Goal: Information Seeking & Learning: Check status

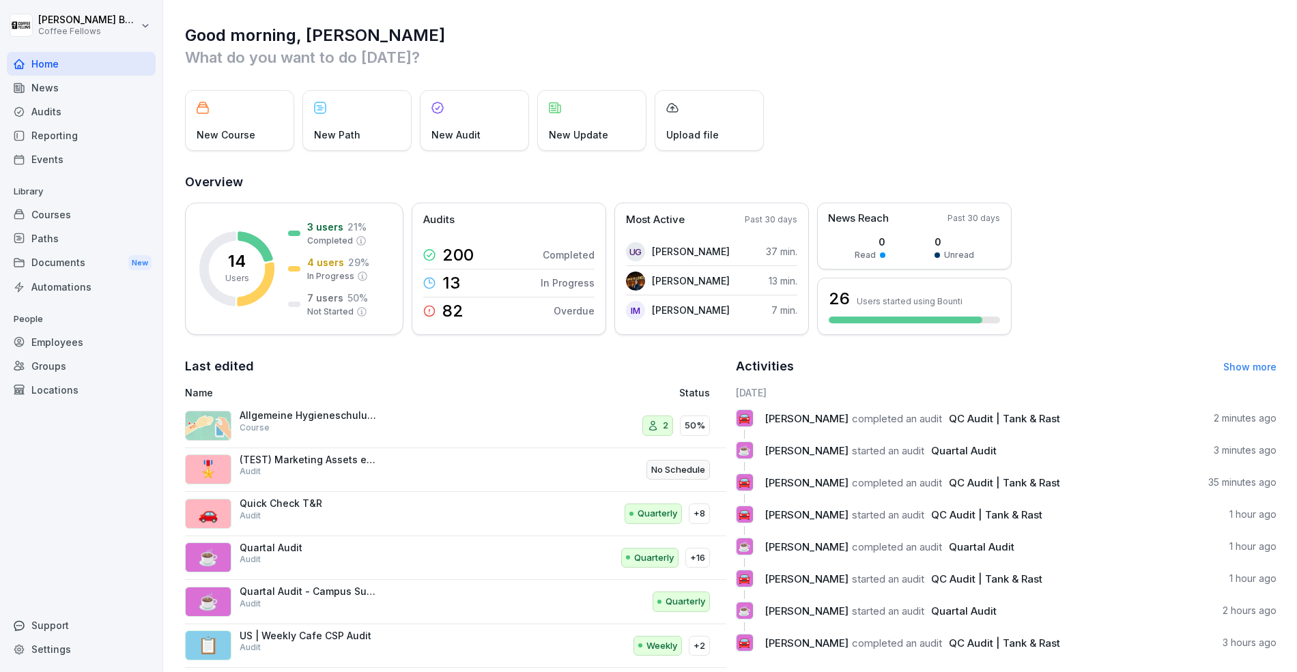
click at [54, 67] on div "Home" at bounding box center [81, 64] width 149 height 24
click at [67, 115] on div "Audits" at bounding box center [81, 112] width 149 height 24
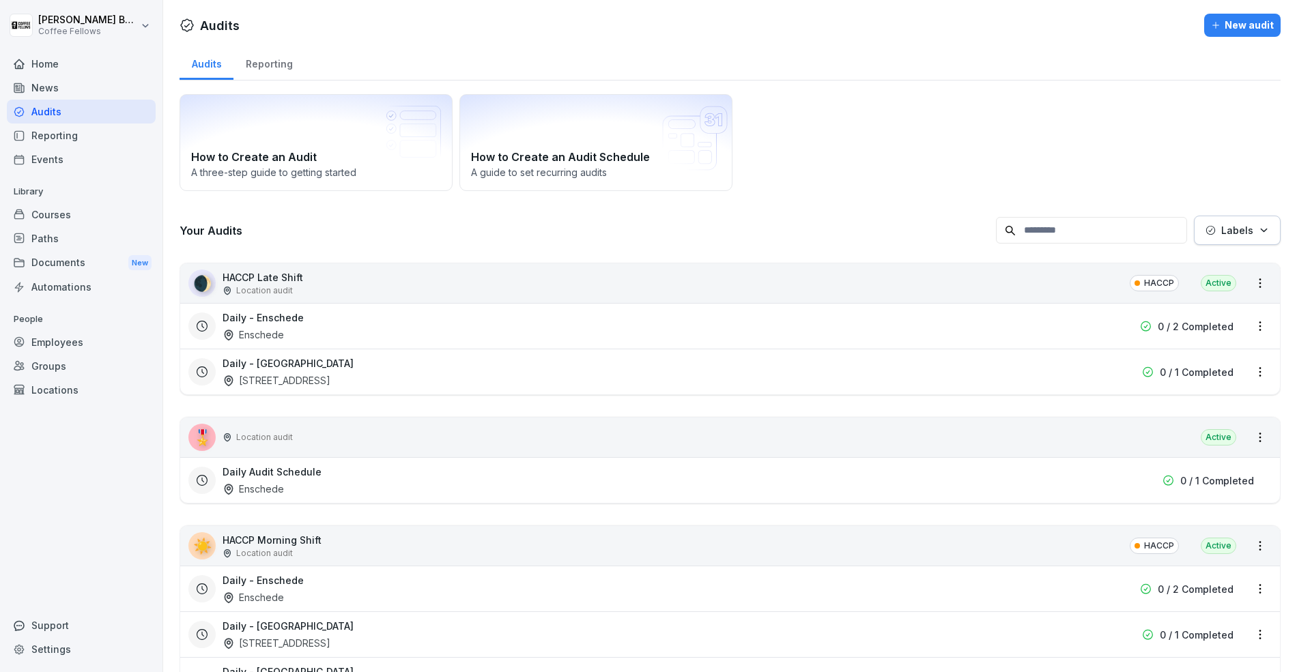
click at [271, 61] on div "Reporting" at bounding box center [268, 62] width 71 height 35
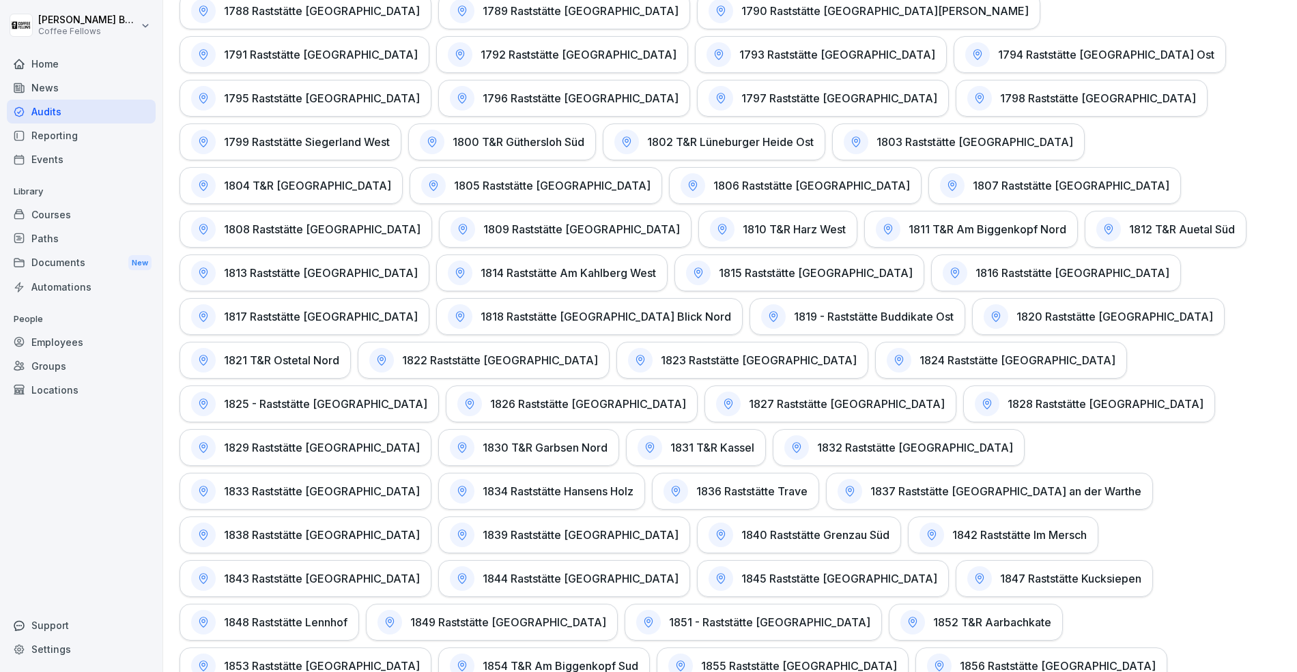
scroll to position [3520, 0]
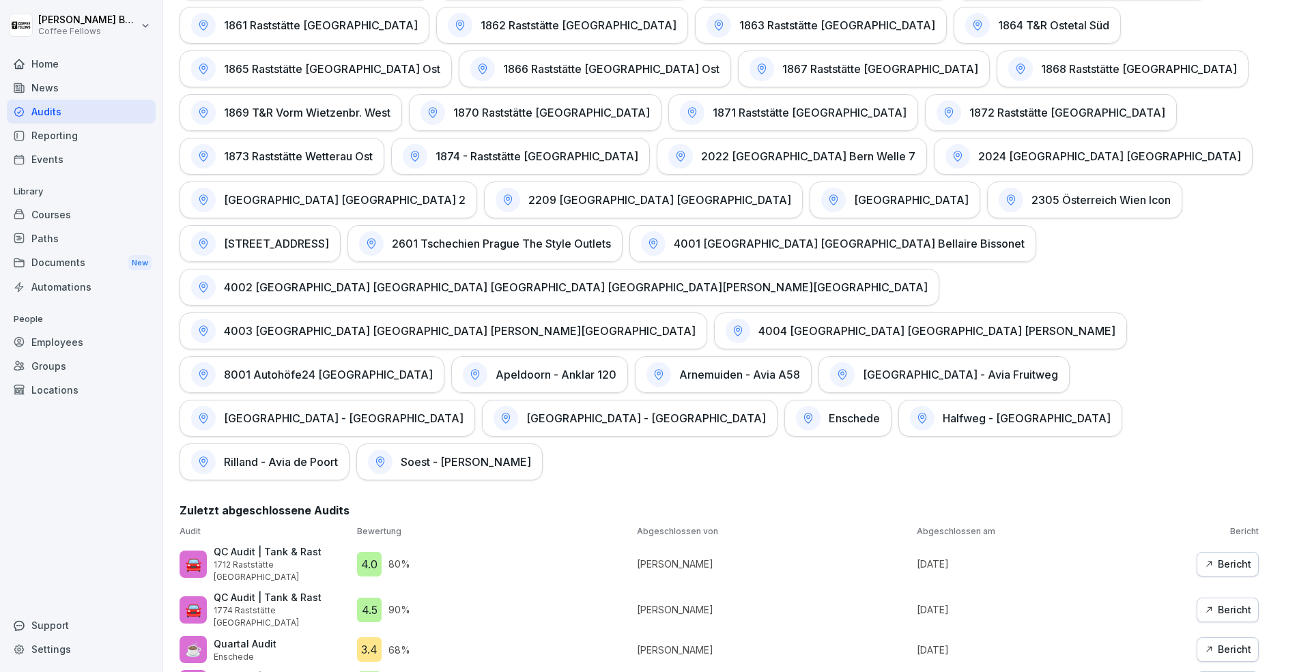
click at [78, 113] on div "Audits" at bounding box center [81, 112] width 149 height 24
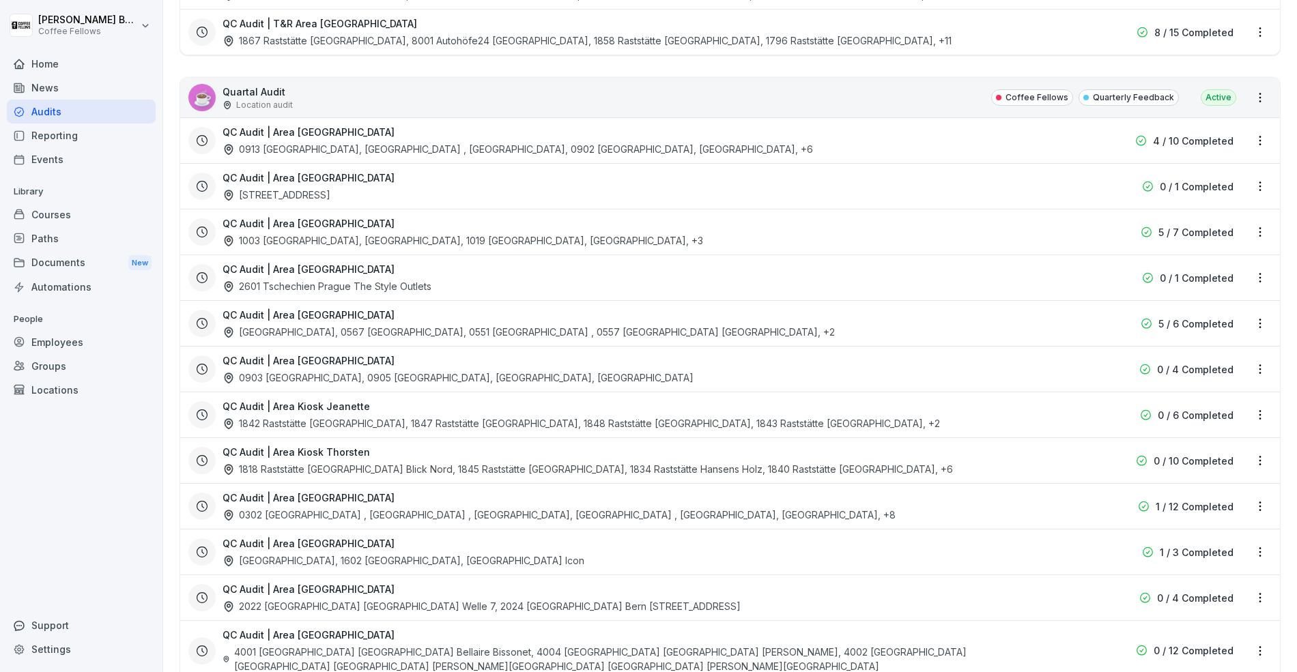
scroll to position [2641, 0]
click at [1200, 306] on div "QC Audit | [GEOGRAPHIC_DATA] [GEOGRAPHIC_DATA] [GEOGRAPHIC_DATA], 0551 [GEOGRAP…" at bounding box center [718, 321] width 1061 height 31
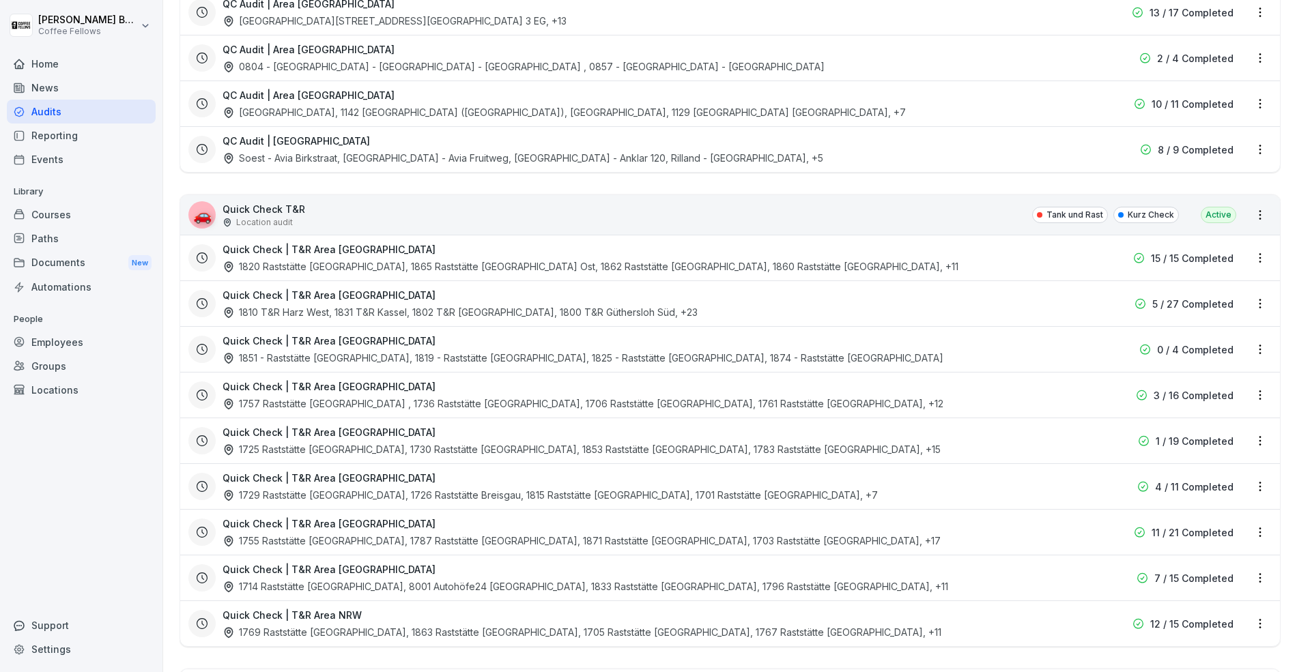
scroll to position [3376, 0]
click at [1255, 446] on html "[PERSON_NAME] Coffee Fellows Home News Audits Reporting Events Library Courses …" at bounding box center [648, 336] width 1297 height 672
click at [1224, 476] on div "View reports" at bounding box center [1203, 474] width 137 height 23
click at [1260, 446] on html "[PERSON_NAME] Coffee Fellows Home News Audits Reporting Events Library Courses …" at bounding box center [648, 336] width 1297 height 672
click at [1222, 469] on div "View reports" at bounding box center [1203, 474] width 137 height 23
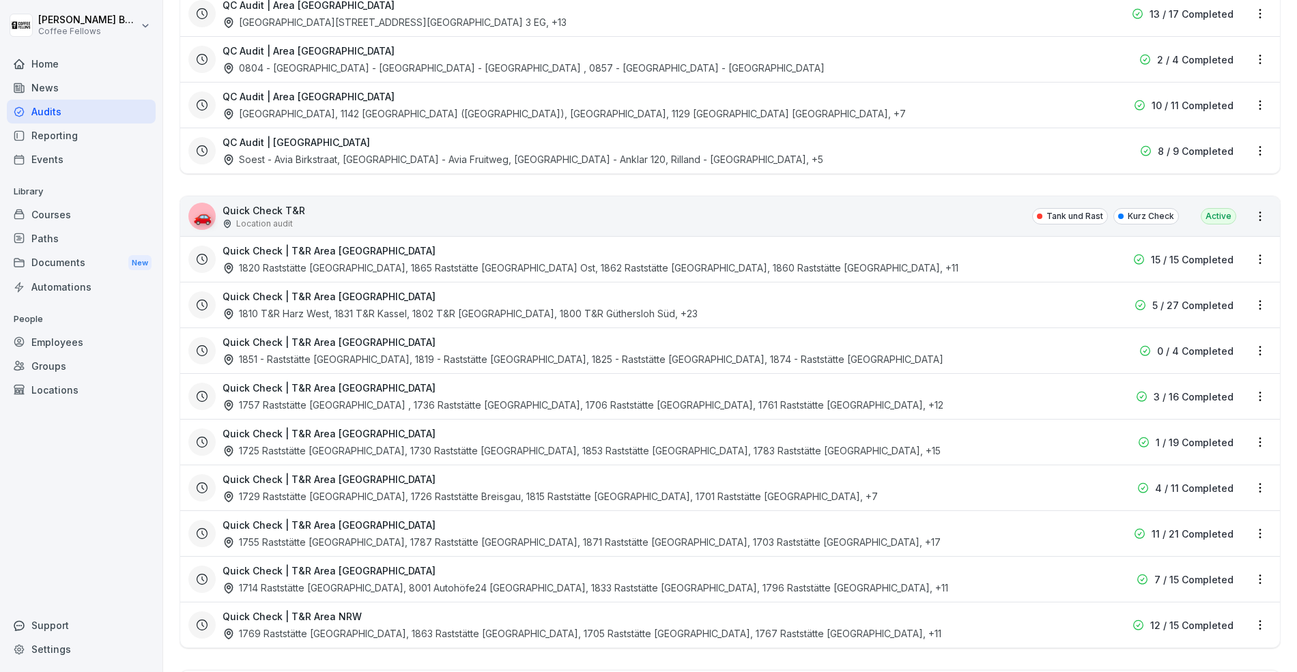
click at [1261, 133] on html "[PERSON_NAME] Coffee Fellows Home News Audits Reporting Events Library Courses …" at bounding box center [648, 336] width 1297 height 672
click at [1263, 401] on html "[PERSON_NAME] Coffee Fellows Home News Audits Reporting Events Library Courses …" at bounding box center [648, 336] width 1297 height 672
click at [1251, 427] on div "View reports" at bounding box center [1203, 428] width 137 height 23
click at [872, 472] on div "Quick Check | T&R Area [GEOGRAPHIC_DATA] 1729 Raststätte [GEOGRAPHIC_DATA], 172…" at bounding box center [643, 487] width 840 height 31
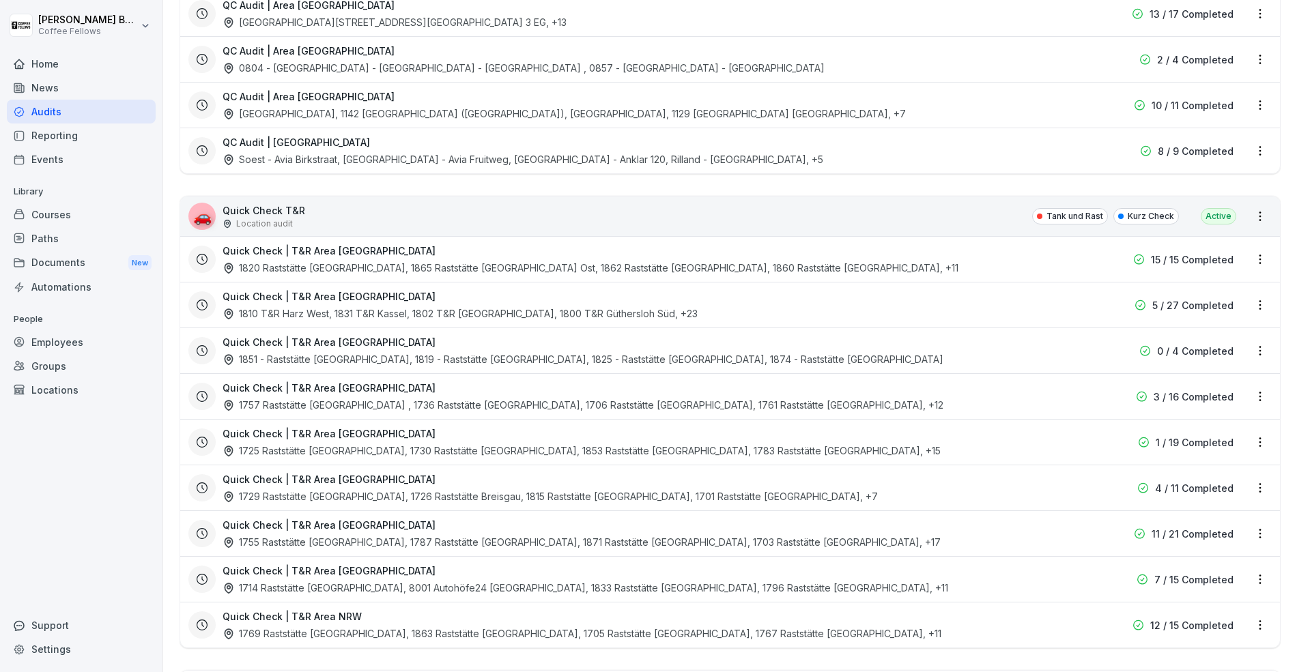
click at [527, 465] on div "Quick Check | T&R Area [GEOGRAPHIC_DATA] 1729 Raststätte [GEOGRAPHIC_DATA], 172…" at bounding box center [730, 488] width 1100 height 46
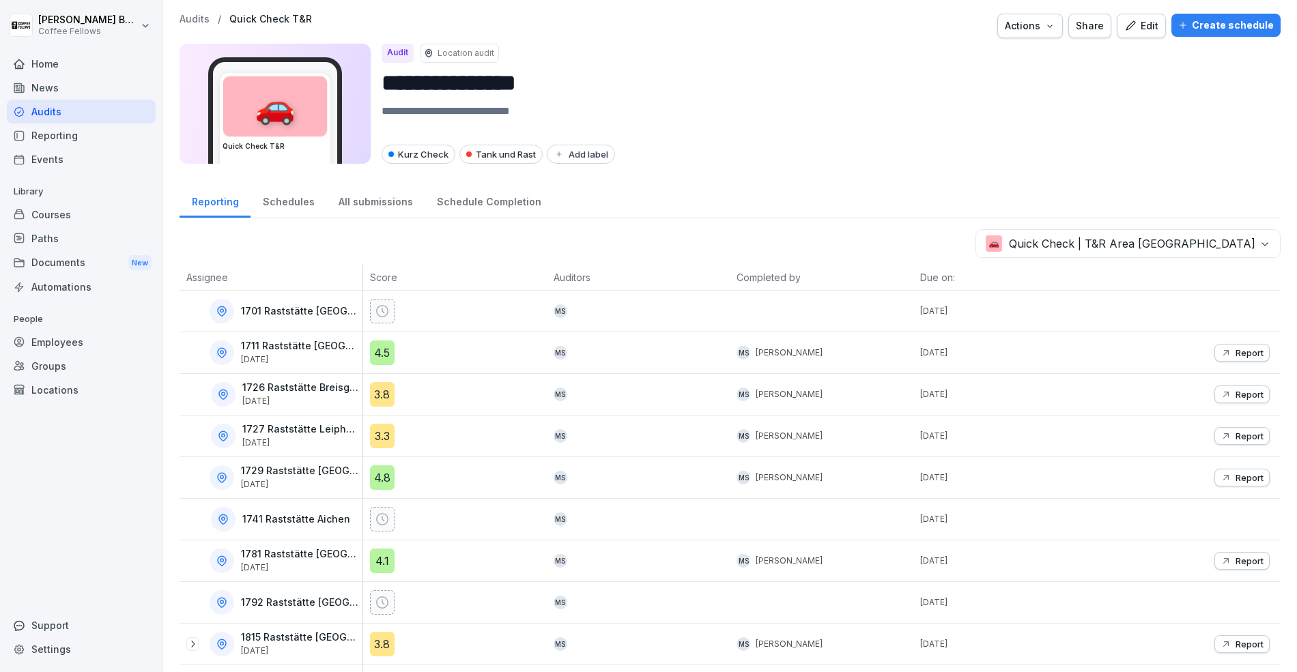
scroll to position [70, 0]
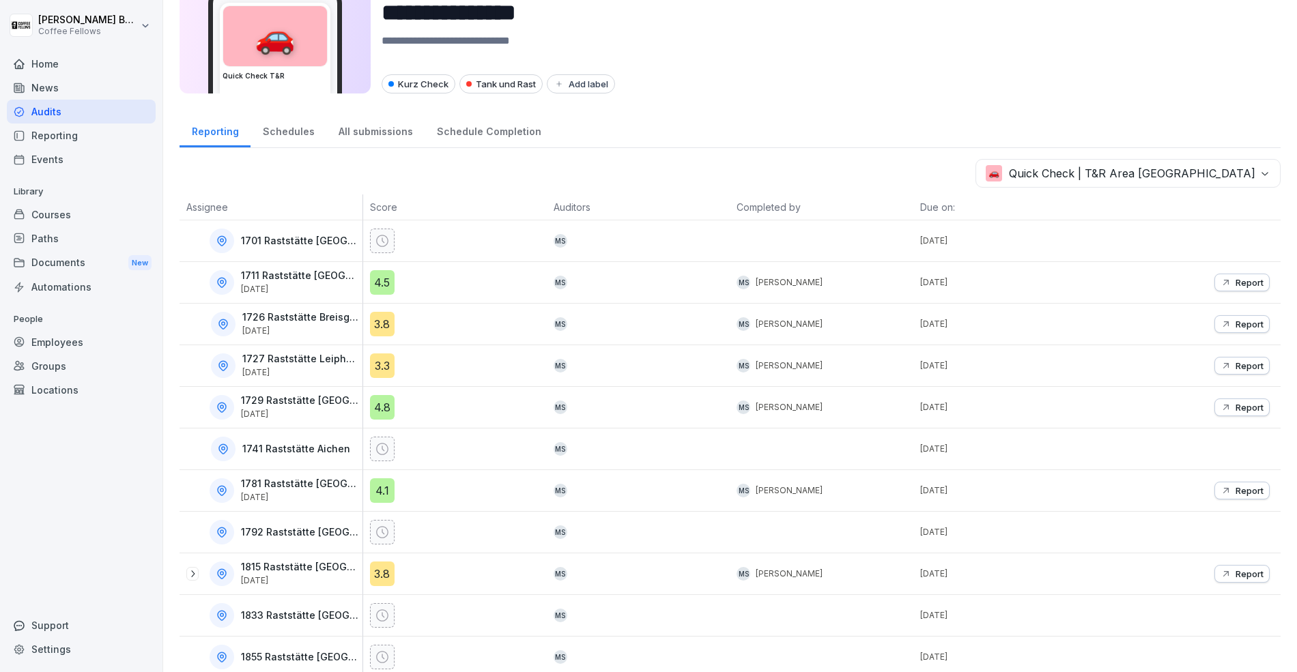
click at [302, 580] on p "[DATE]" at bounding box center [300, 581] width 119 height 10
click at [296, 532] on p "1792 Raststätte [GEOGRAPHIC_DATA]" at bounding box center [300, 533] width 119 height 12
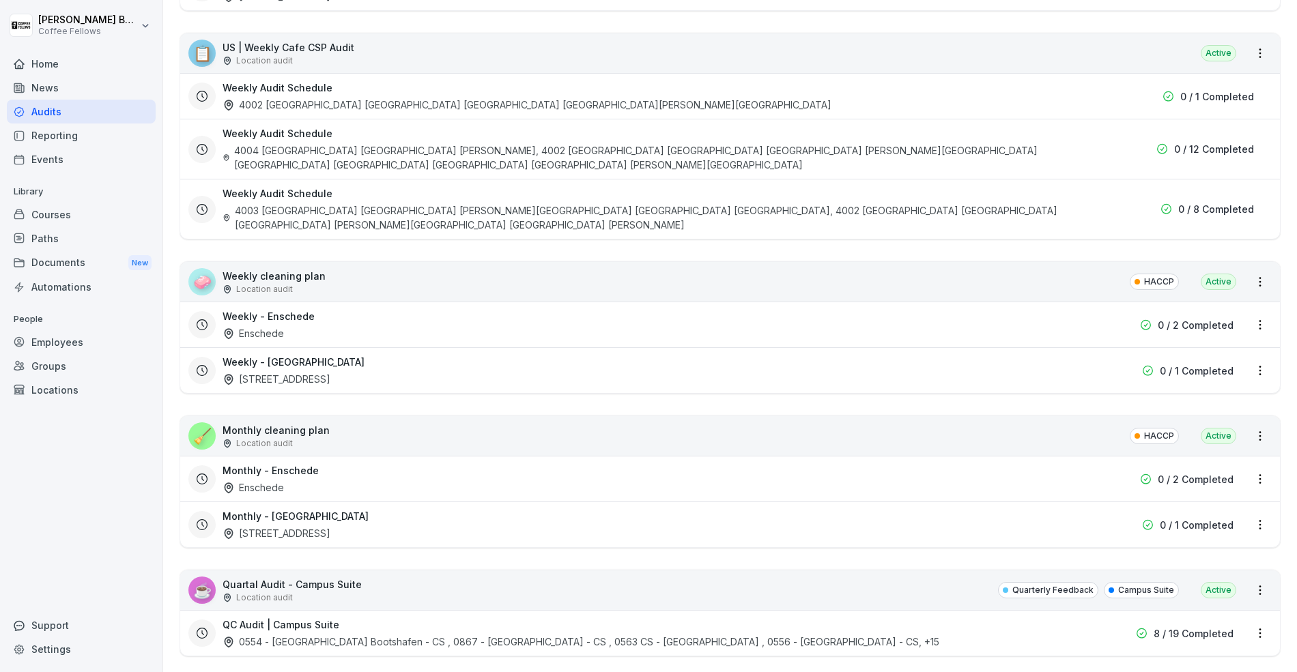
scroll to position [895, 0]
